Goal: Transaction & Acquisition: Purchase product/service

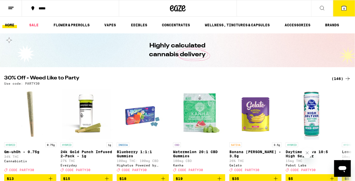
click at [342, 9] on icon at bounding box center [344, 8] width 5 height 5
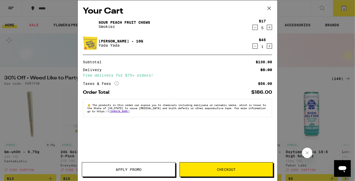
click at [130, 170] on span "Apply Promo" at bounding box center [129, 170] width 26 height 4
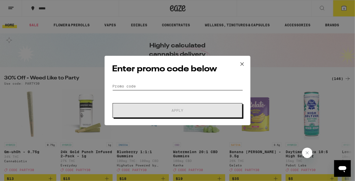
click at [145, 83] on input "Promo Code" at bounding box center [177, 86] width 131 height 8
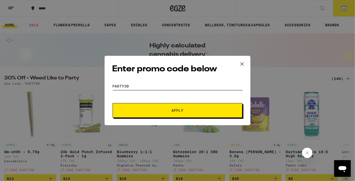
type input "PARTY30"
click at [113, 103] on button "Apply" at bounding box center [178, 110] width 130 height 15
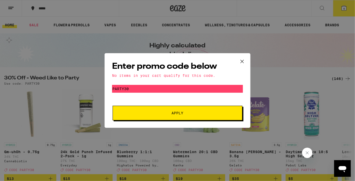
click at [244, 61] on icon at bounding box center [242, 62] width 8 height 8
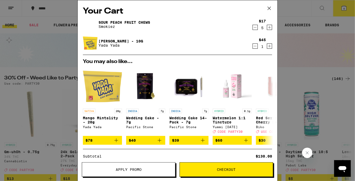
click at [267, 8] on icon at bounding box center [270, 8] width 8 height 8
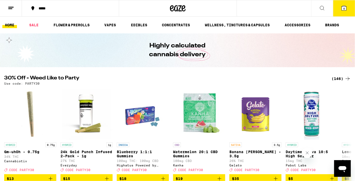
click at [341, 11] on button "6" at bounding box center [344, 8] width 22 height 16
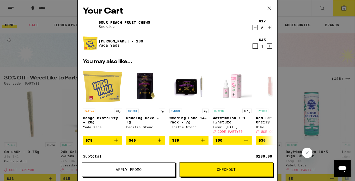
click at [257, 46] on icon "Decrement" at bounding box center [255, 46] width 5 height 6
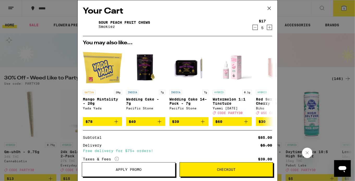
click at [255, 29] on icon "Decrement" at bounding box center [255, 27] width 5 height 6
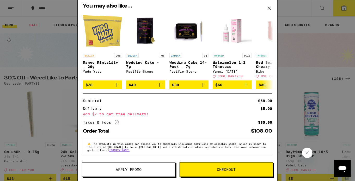
click at [269, 10] on icon at bounding box center [270, 8] width 8 height 8
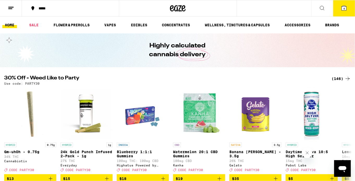
click at [324, 9] on icon at bounding box center [322, 8] width 6 height 6
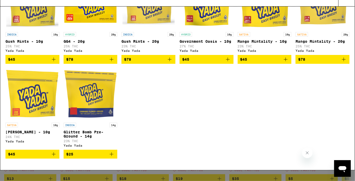
scroll to position [125, 0]
type input "yada"
click at [53, 166] on icon "Add to bag" at bounding box center [54, 165] width 6 height 6
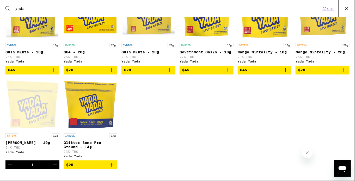
click at [276, 145] on div "INDICA 10g Gush Mints - 10g 25% THC Yada Yada $45 HYBRID 20g GG4 - 20g 25% THC …" at bounding box center [177, 82] width 344 height 189
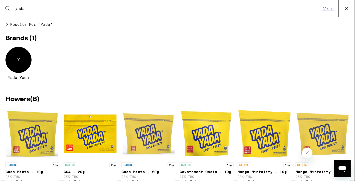
click at [347, 8] on icon at bounding box center [346, 8] width 3 height 3
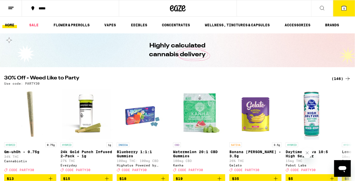
click at [345, 8] on icon at bounding box center [344, 8] width 5 height 5
